Goal: Task Accomplishment & Management: Manage account settings

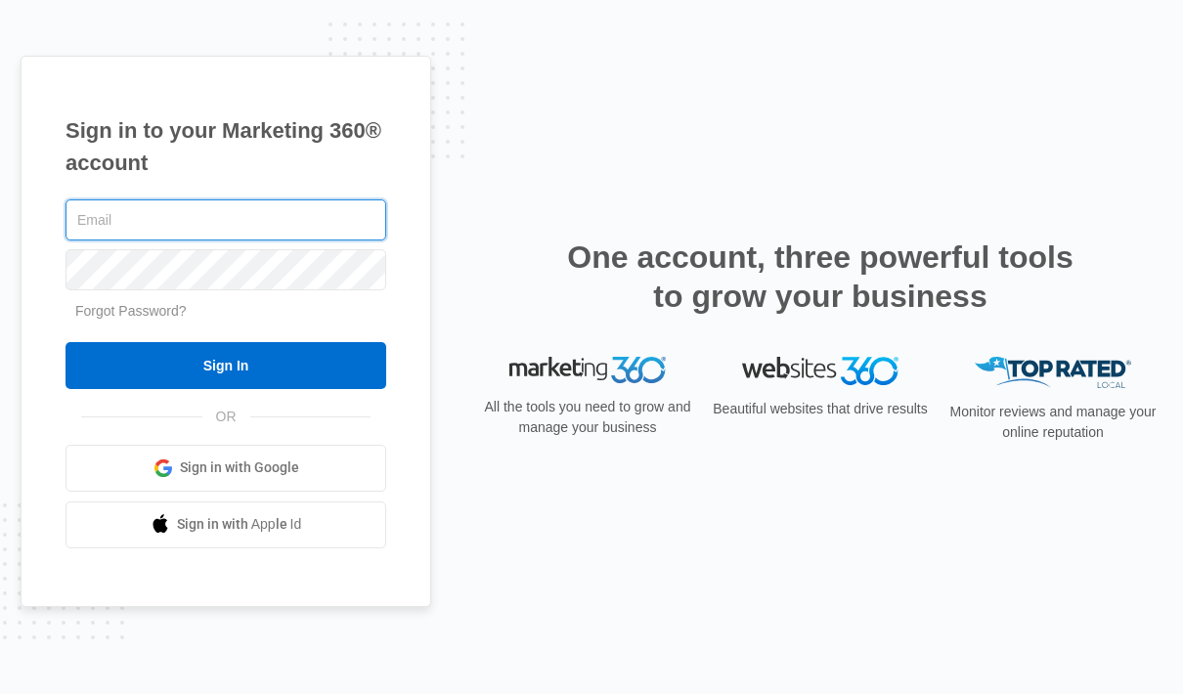
type input "greg@lookoutblinds.com"
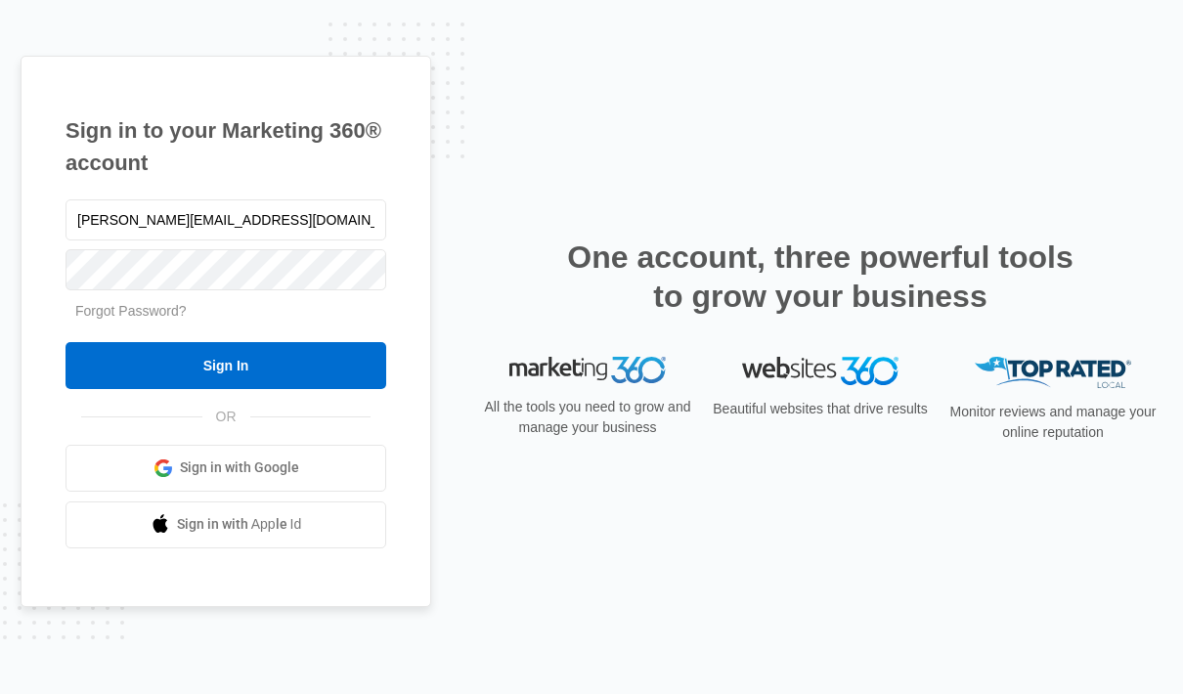
click at [296, 389] on input "Sign In" at bounding box center [226, 365] width 321 height 47
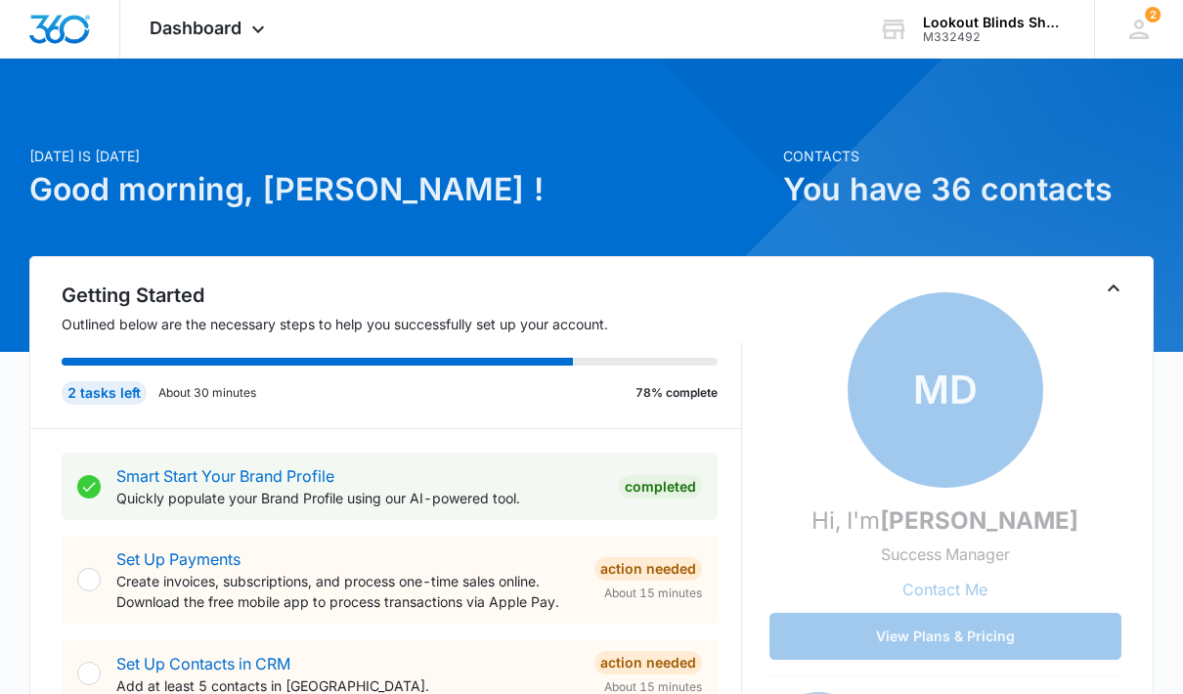
click at [258, 42] on div "Dashboard Apps Reputation Forms CRM Email Social POS Content Ads Intelligence F…" at bounding box center [209, 29] width 179 height 58
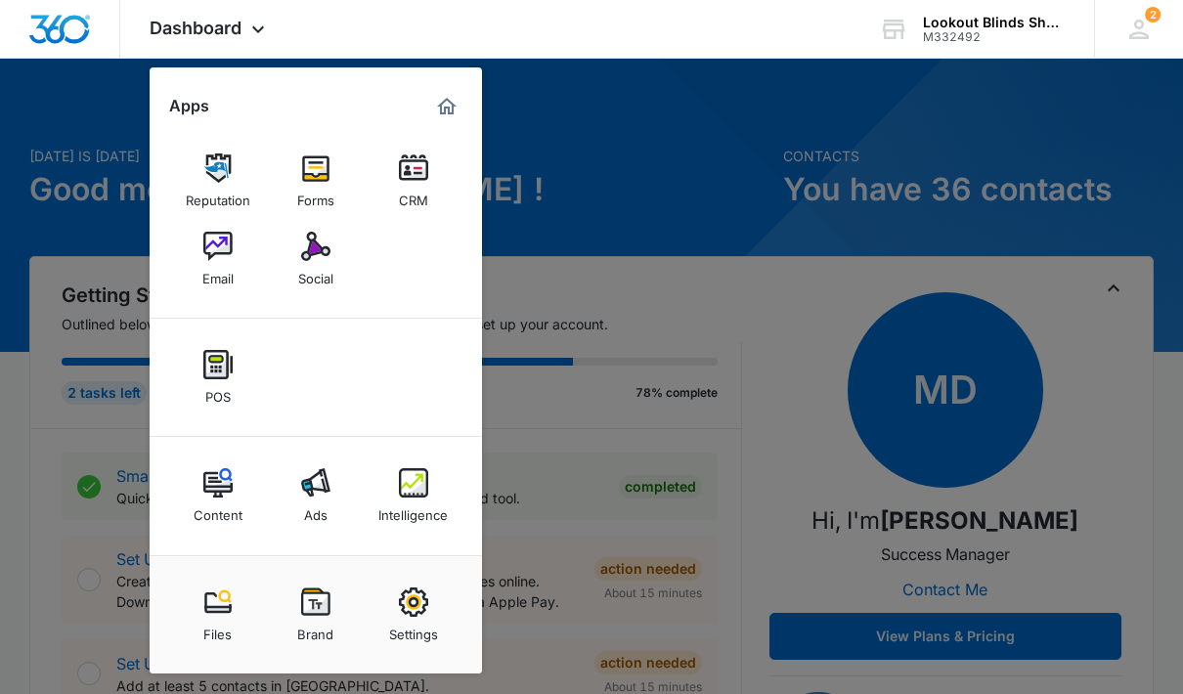
click at [403, 481] on img at bounding box center [413, 482] width 29 height 29
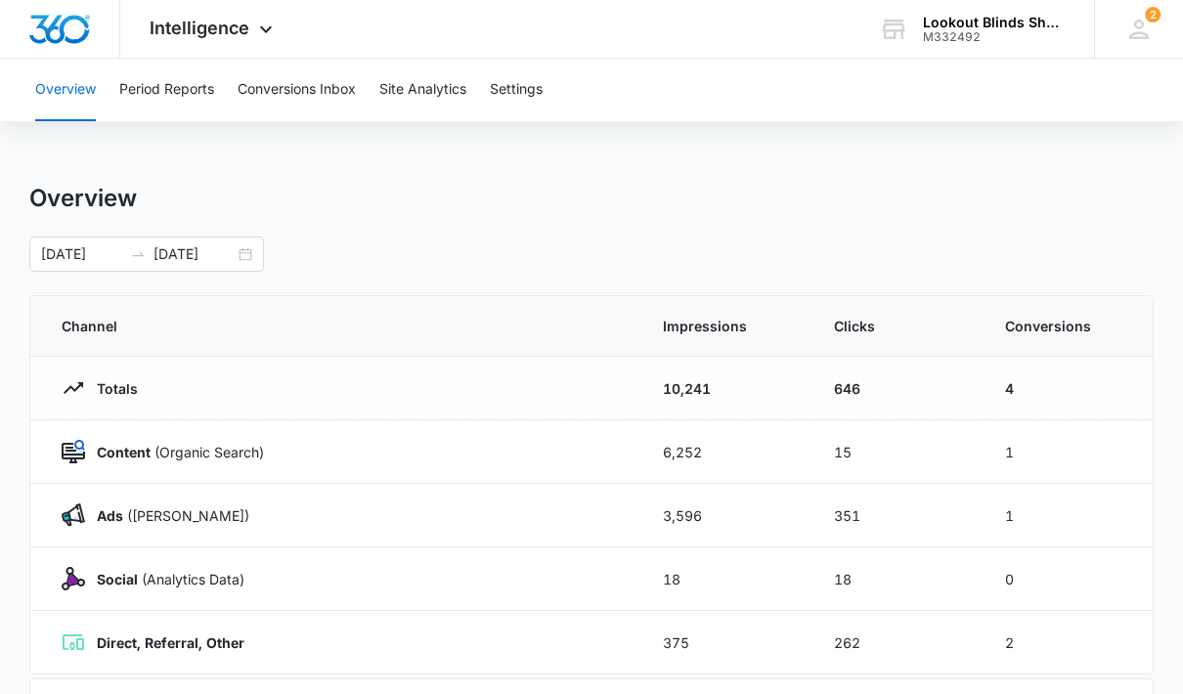
click at [309, 86] on button "Conversions Inbox" at bounding box center [297, 90] width 118 height 63
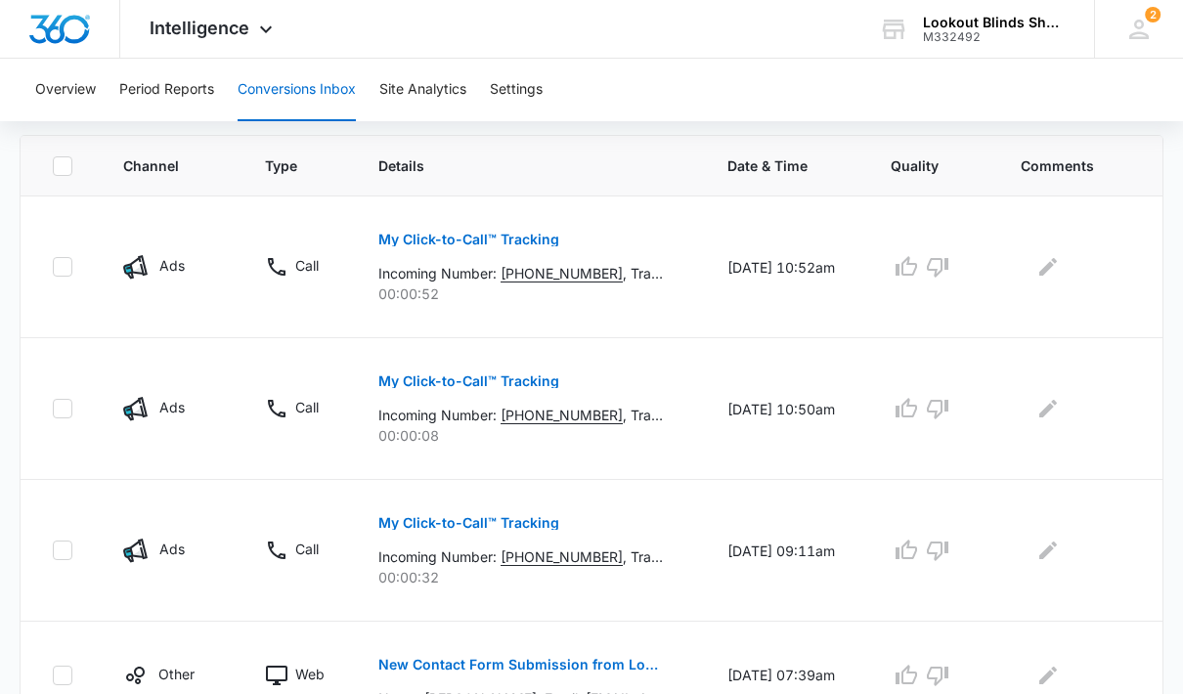
scroll to position [498, 0]
